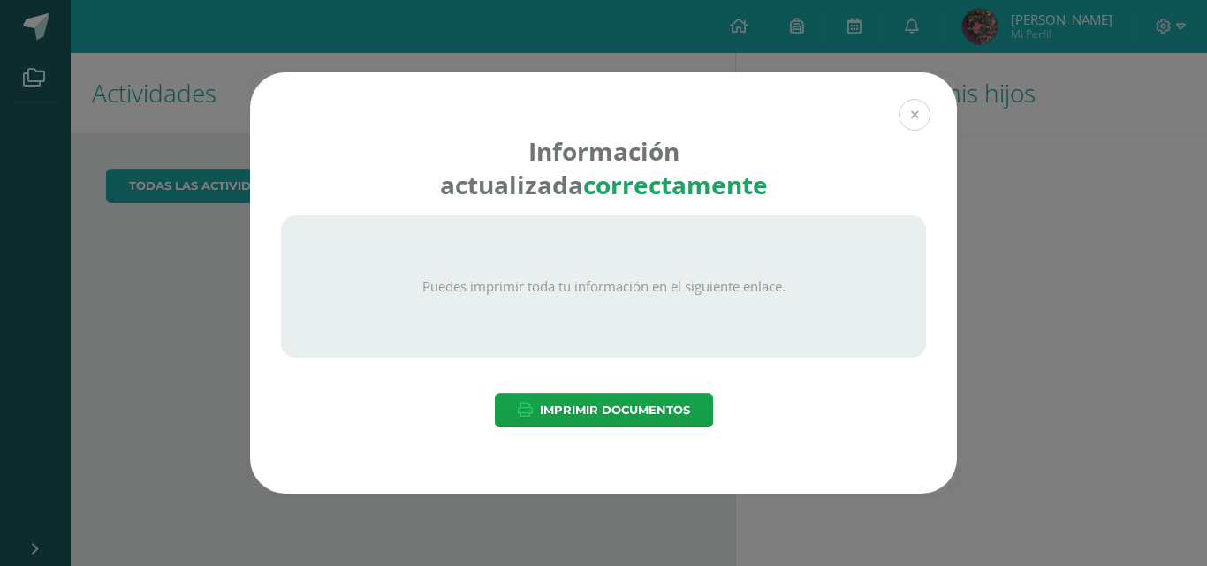
click at [919, 121] on button at bounding box center [915, 115] width 32 height 32
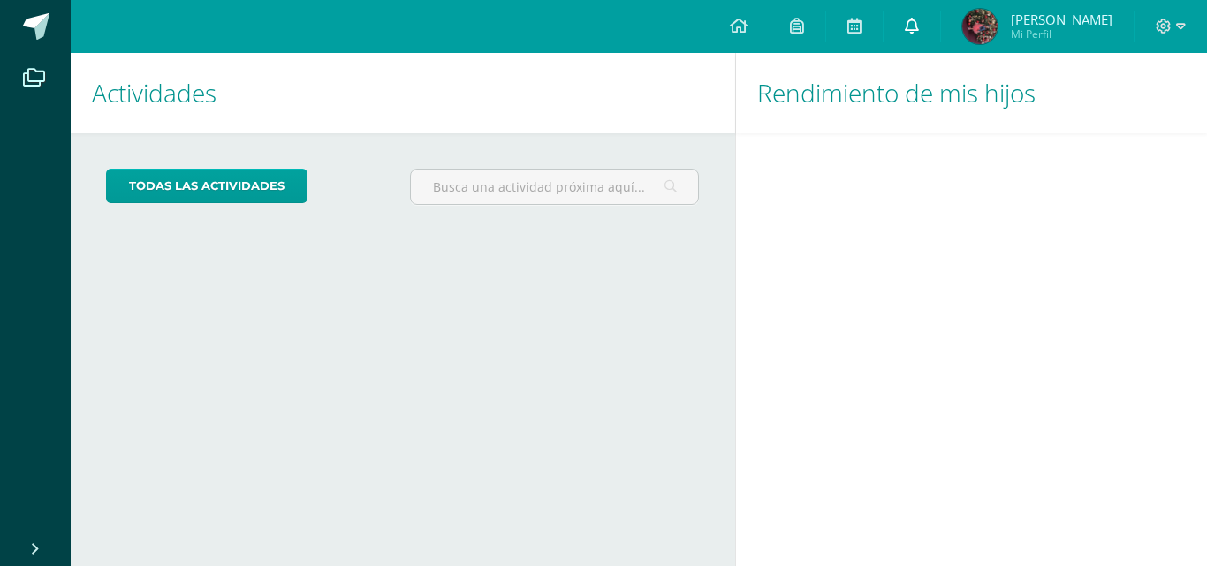
click at [908, 31] on icon at bounding box center [912, 26] width 14 height 16
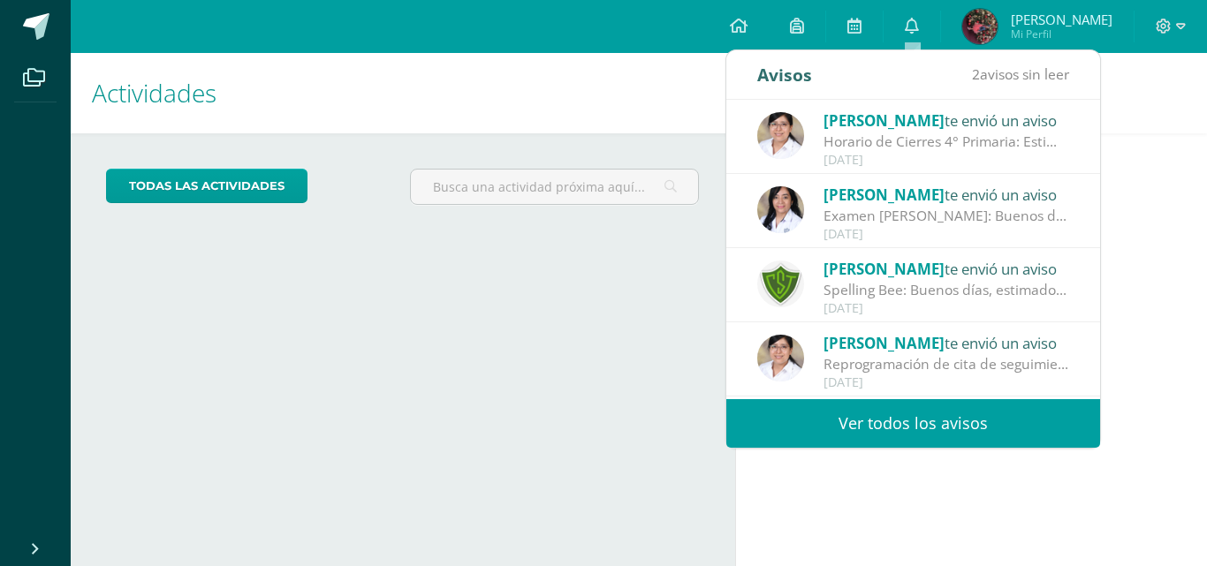
click at [641, 486] on div "Actividades Mis hijos todas las Actividades No tienes actividades Échale un vis…" at bounding box center [400, 309] width 672 height 513
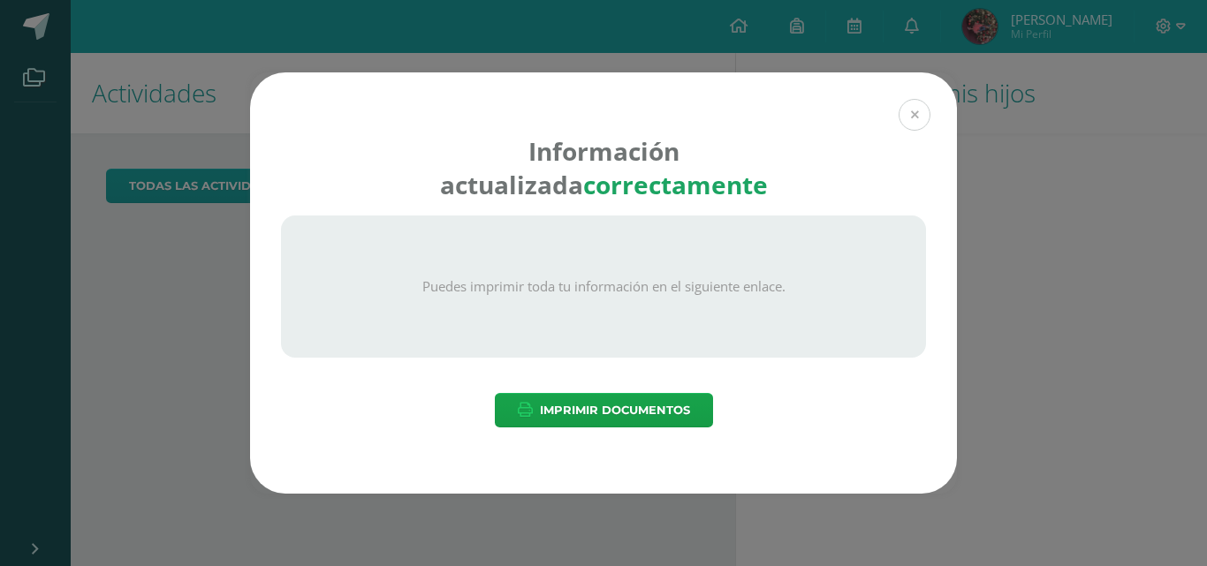
click at [920, 121] on button at bounding box center [915, 115] width 32 height 32
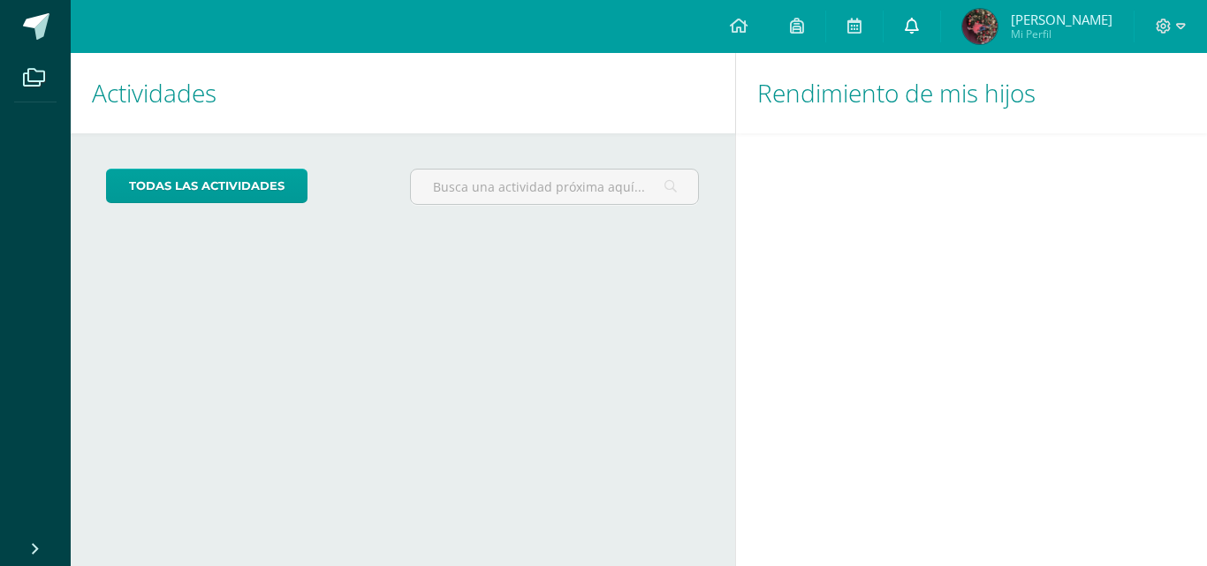
click at [915, 31] on icon at bounding box center [912, 26] width 14 height 16
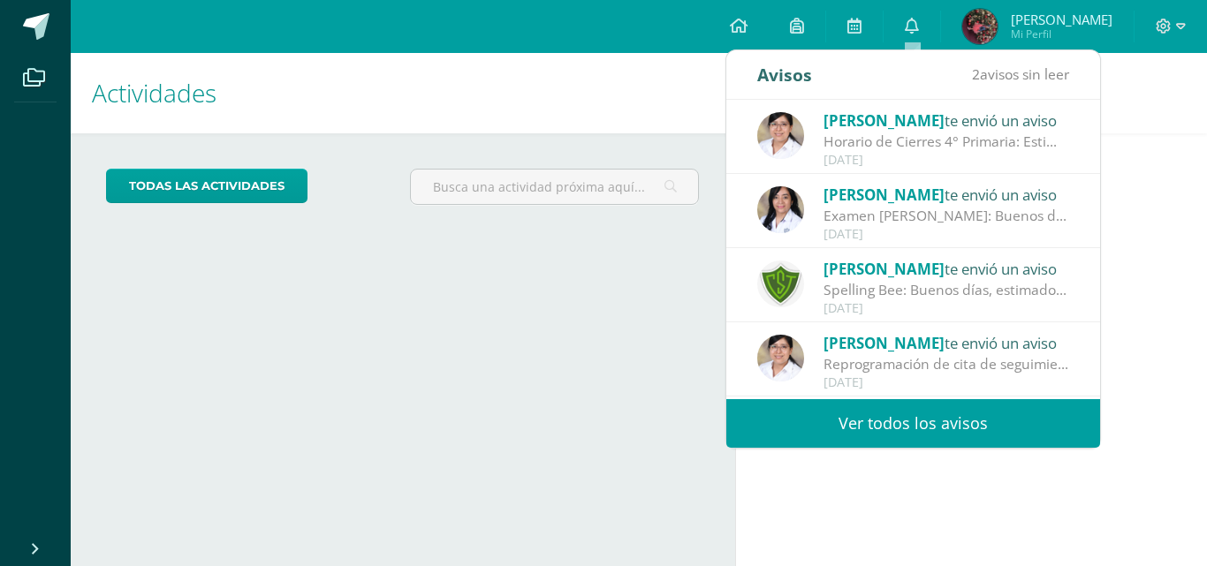
click at [649, 516] on div "Actividades Mis hijos todas las Actividades No tienes actividades Échale un vis…" at bounding box center [400, 309] width 672 height 513
